Goal: Task Accomplishment & Management: Manage account settings

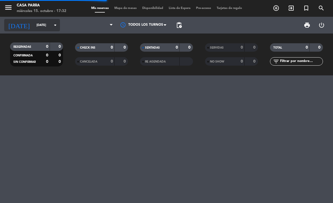
click at [40, 25] on input "[DATE]" at bounding box center [55, 25] width 42 height 9
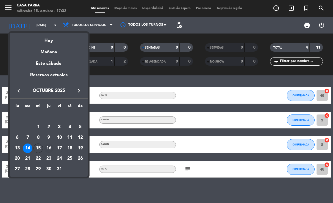
click at [52, 146] on div "16" at bounding box center [48, 147] width 9 height 9
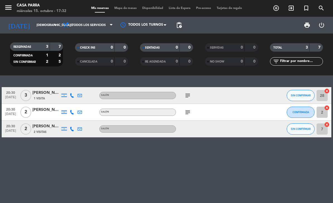
click at [181, 93] on div "subject" at bounding box center [199, 95] width 47 height 16
click at [190, 96] on icon "subject" at bounding box center [187, 95] width 7 height 7
click at [204, 158] on div "20:30 [DATE] 3 [PERSON_NAME] 1 Visita SALÓN subject Que no tenga una mesa pegad…" at bounding box center [166, 138] width 333 height 127
click at [184, 111] on icon "subject" at bounding box center [187, 112] width 7 height 7
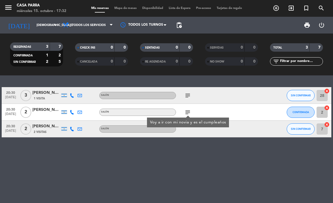
click at [225, 161] on div "20:30 [DATE] 3 [PERSON_NAME] 1 Visita SALÓN subject SIN CONFIRMAR 28 cancel 20:…" at bounding box center [166, 138] width 333 height 127
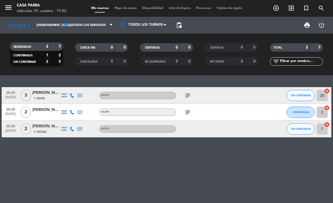
click at [301, 97] on button "SIN CONFIRMAR" at bounding box center [301, 95] width 28 height 11
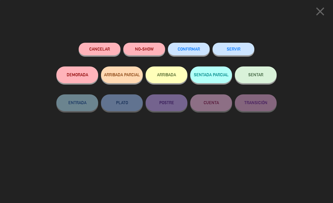
click at [194, 53] on button "CONFIRMAR" at bounding box center [189, 49] width 42 height 13
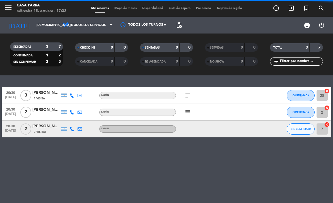
click at [302, 129] on span "SIN CONFIRMAR" at bounding box center [301, 128] width 20 height 3
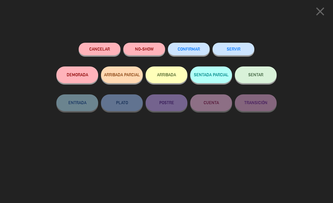
click at [194, 46] on button "CONFIRMAR" at bounding box center [189, 49] width 42 height 13
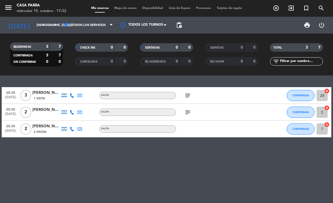
click at [35, 17] on div "[DATE] [DATE] arrow_drop_down" at bounding box center [32, 25] width 56 height 17
click at [35, 21] on input "[DEMOGRAPHIC_DATA][DATE]" at bounding box center [55, 25] width 42 height 9
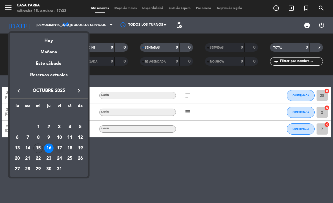
click at [61, 147] on div "17" at bounding box center [59, 147] width 9 height 9
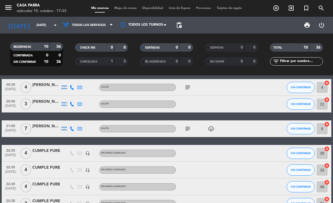
scroll to position [10, 0]
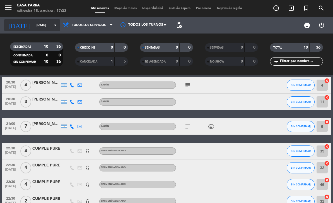
click at [34, 27] on input "[DATE]" at bounding box center [55, 25] width 42 height 9
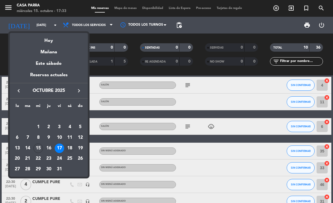
click at [69, 151] on div "18" at bounding box center [69, 147] width 9 height 9
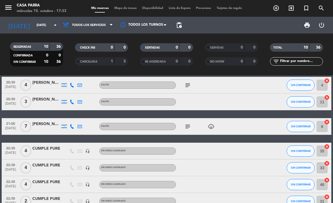
type input "[DATE]"
